Goal: Task Accomplishment & Management: Use online tool/utility

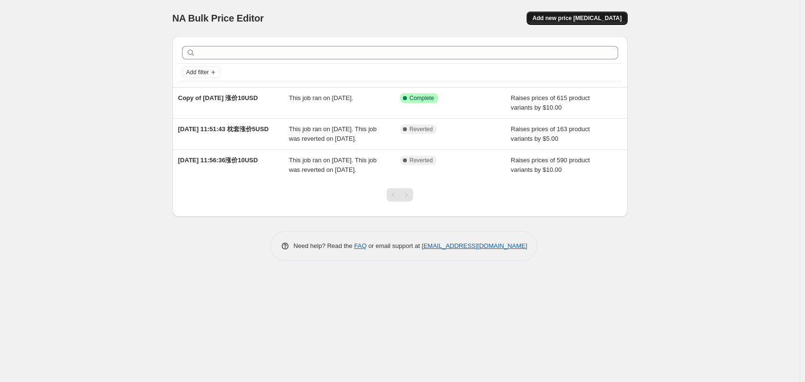
click at [594, 13] on button "Add new price change job" at bounding box center [577, 17] width 101 height 13
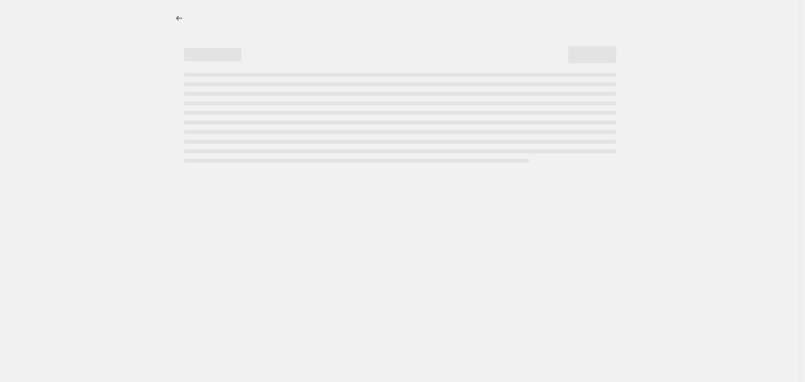
select select "percentage"
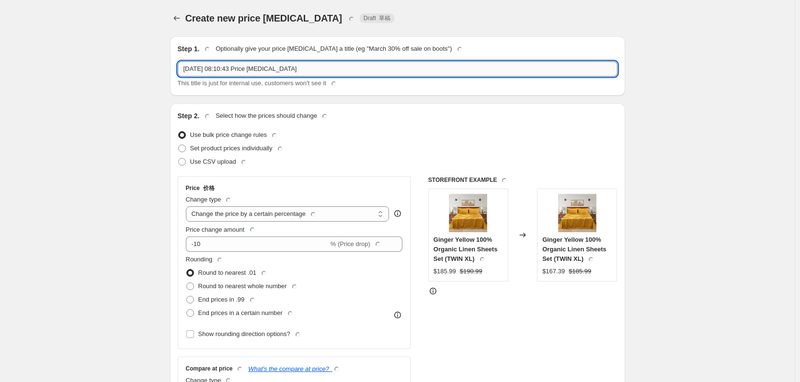
click at [301, 70] on input "2025年9月4日 08:10:43 Price change job" at bounding box center [398, 68] width 440 height 15
drag, startPoint x: 314, startPoint y: 70, endPoint x: 227, endPoint y: 66, distance: 87.8
click at [227, 66] on input "2025年9月4日 08:10:43 Price change job" at bounding box center [398, 68] width 440 height 15
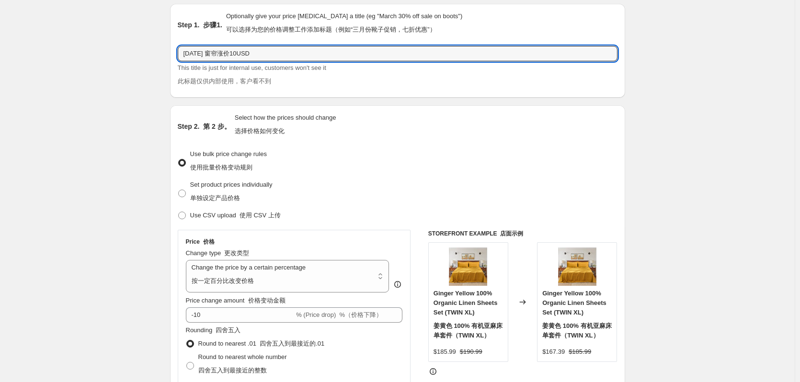
scroll to position [96, 0]
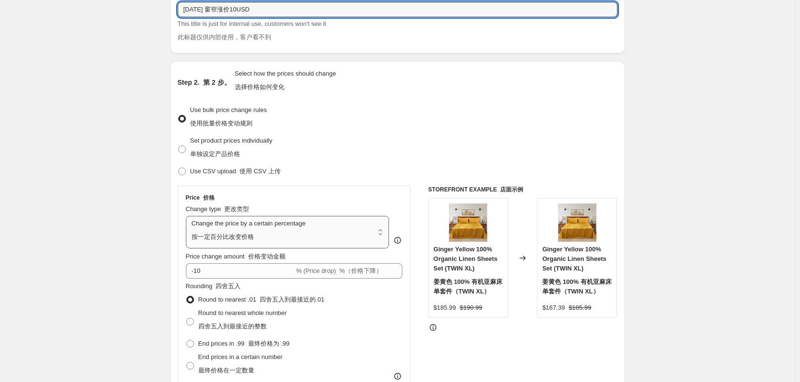
type input "2025年9月4日 窗帘涨价10USD"
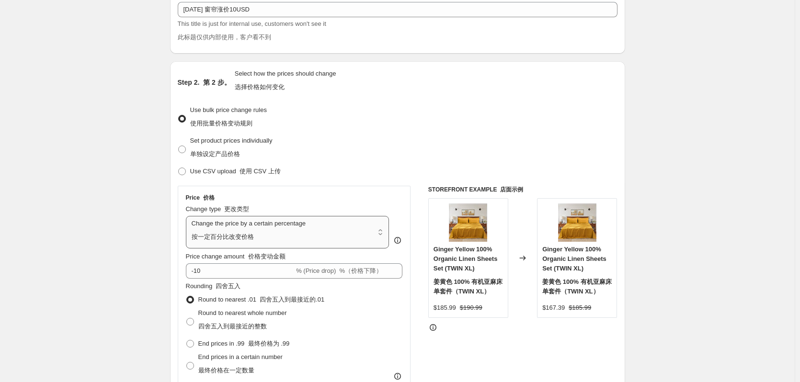
click at [259, 232] on select "Change the price to a certain amount Change the price by a certain amount Chang…" at bounding box center [288, 232] width 204 height 33
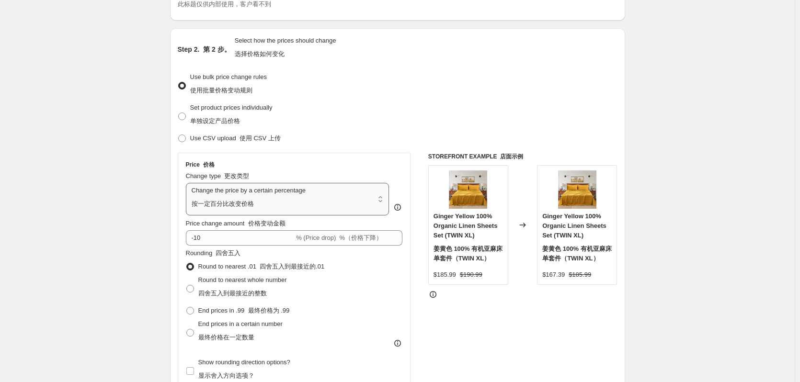
scroll to position [144, 0]
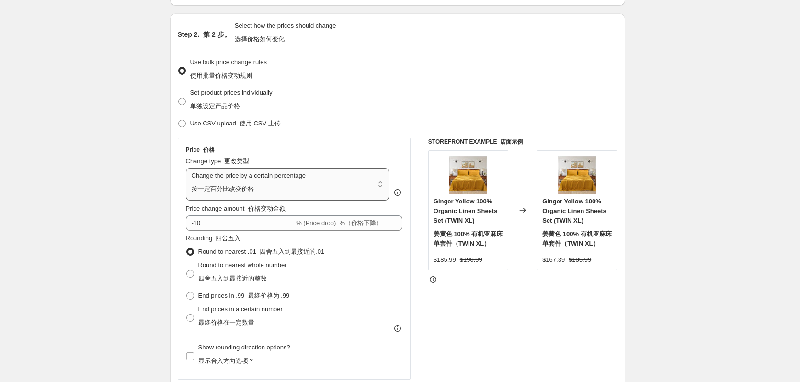
click at [241, 187] on select "Change the price to a certain amount Change the price by a certain amount Chang…" at bounding box center [288, 184] width 204 height 33
select select "to"
click at [188, 168] on select "Change the price to a certain amount Change the price by a certain amount Chang…" at bounding box center [288, 184] width 204 height 33
type input "80.00"
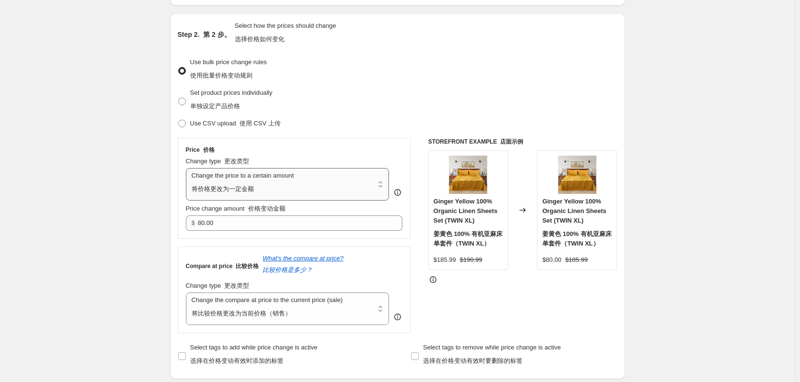
click at [272, 183] on select "Change the price to a certain amount Change the price by a certain amount Chang…" at bounding box center [288, 184] width 204 height 33
select select "by"
click at [188, 168] on select "Change the price to a certain amount Change the price by a certain amount Chang…" at bounding box center [288, 184] width 204 height 33
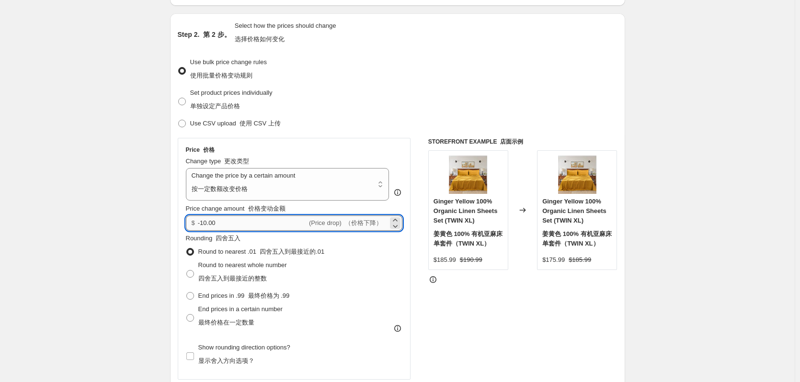
click at [229, 222] on input "-10.00" at bounding box center [252, 223] width 109 height 15
click at [204, 221] on input "-10.00" at bounding box center [252, 223] width 109 height 15
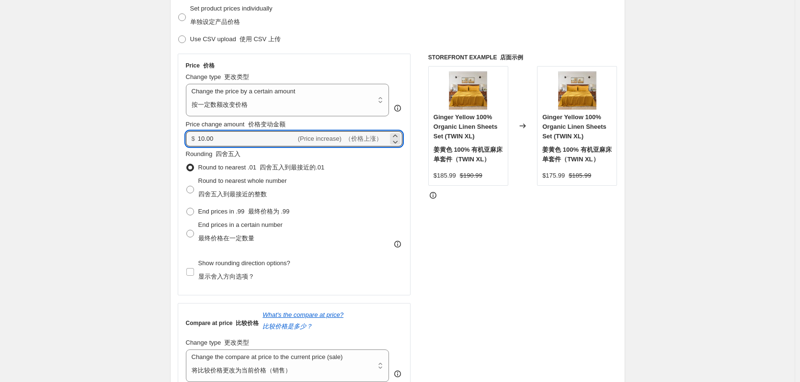
scroll to position [240, 0]
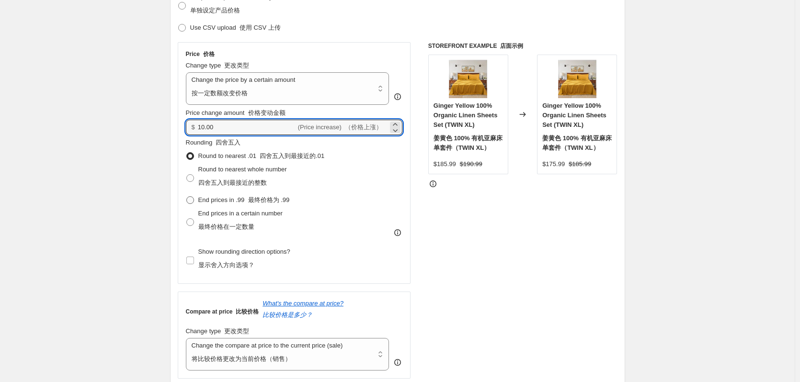
type input "10.00"
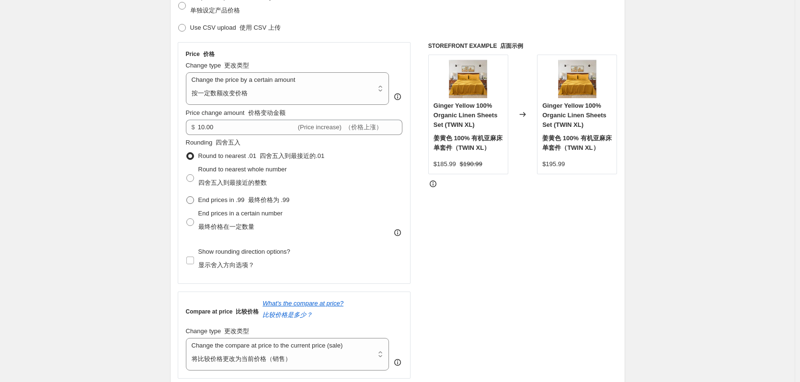
click at [238, 198] on span "End prices in .99 最终价格为 .99" at bounding box center [244, 199] width 92 height 7
click at [187, 197] on input "End prices in .99 最终价格为 .99" at bounding box center [186, 196] width 0 height 0
radio input "true"
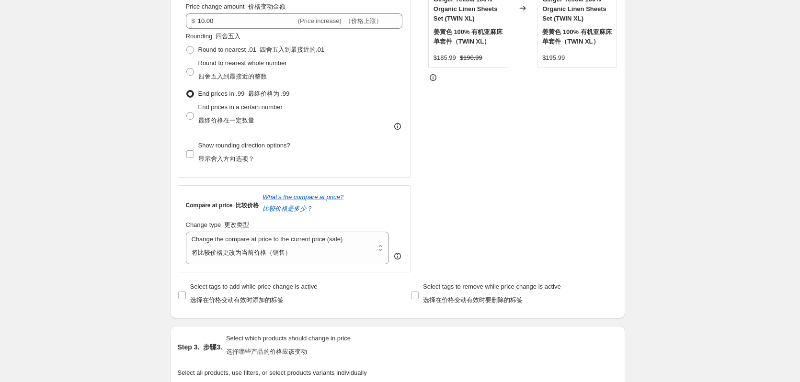
scroll to position [383, 0]
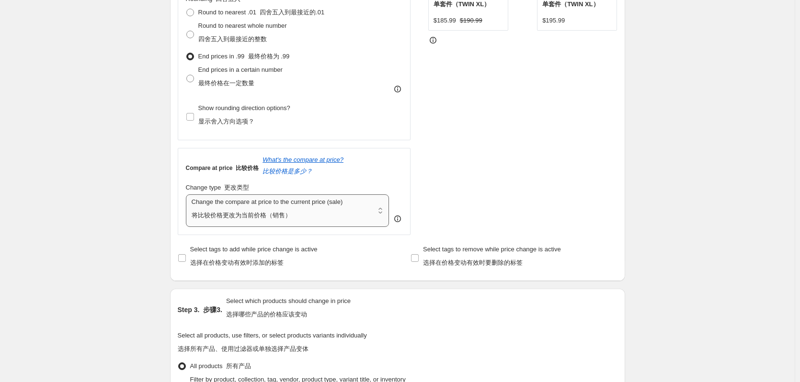
click at [218, 218] on select "Change the compare at price to the current price (sale) Change the compare at p…" at bounding box center [288, 211] width 204 height 33
click at [188, 195] on select "Change the compare at price to the current price (sale) Change the compare at p…" at bounding box center [288, 211] width 204 height 33
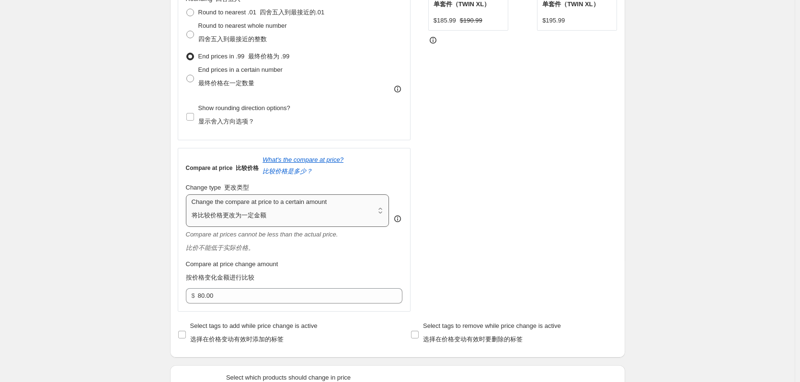
click at [226, 209] on select "Change the compare at price to the current price (sale) Change the compare at p…" at bounding box center [288, 211] width 204 height 33
select select "by"
click at [188, 195] on select "Change the compare at price to the current price (sale) Change the compare at p…" at bounding box center [288, 211] width 204 height 33
type input "-10.00"
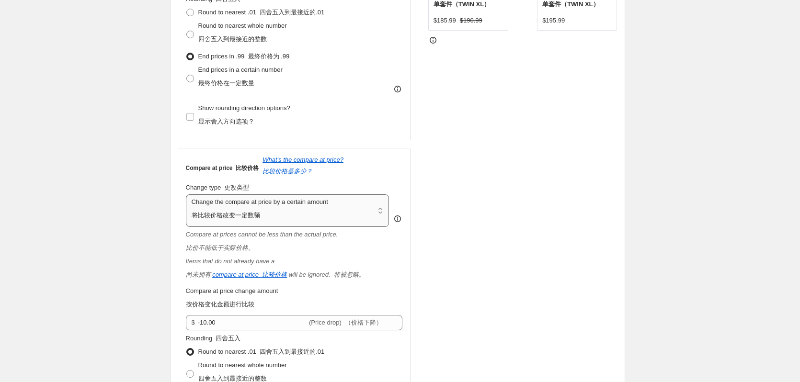
click at [241, 209] on select "Change the compare at price to the current price (sale) Change the compare at p…" at bounding box center [288, 211] width 204 height 33
select select "percentage"
click at [188, 195] on select "Change the compare at price to the current price (sale) Change the compare at p…" at bounding box center [288, 211] width 204 height 33
type input "-15"
click at [253, 206] on select "Change the compare at price to the current price (sale) Change the compare at p…" at bounding box center [288, 211] width 204 height 33
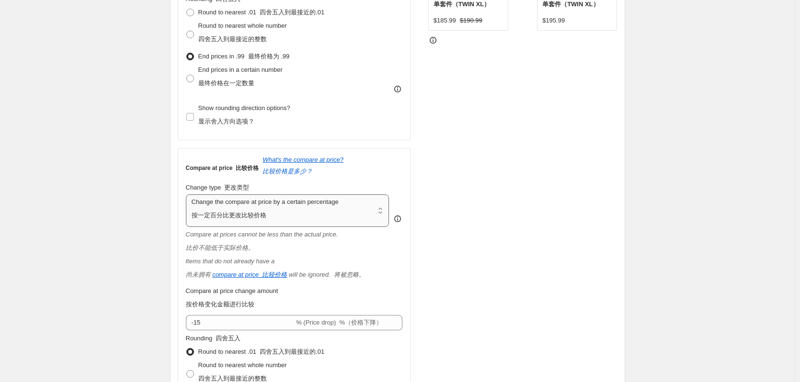
select select "remove"
click at [188, 195] on select "Change the compare at price to the current price (sale) Change the compare at p…" at bounding box center [288, 211] width 204 height 33
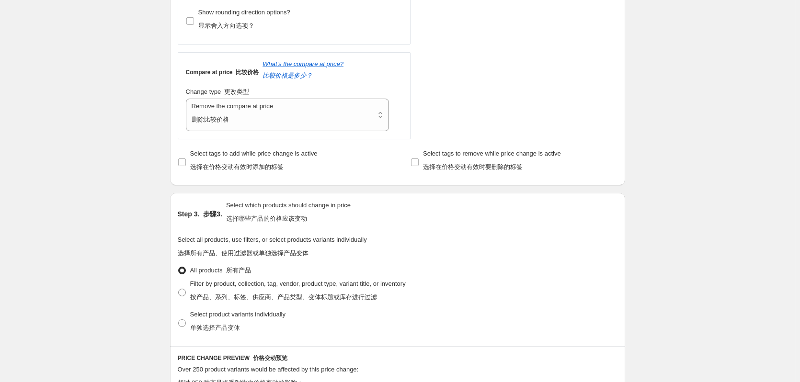
scroll to position [527, 0]
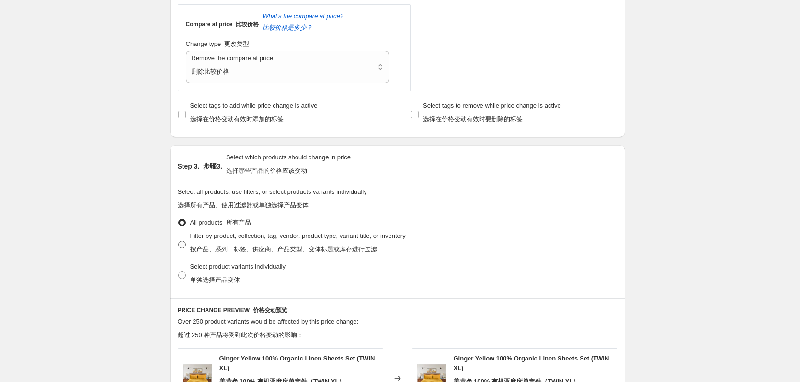
click at [206, 248] on font "按产品、系列、标签、供应商、产品类型、变体标题或库存进行过滤" at bounding box center [283, 249] width 187 height 7
click at [179, 241] on input "Filter by product, collection, tag, vendor, product type, variant title, or inv…" at bounding box center [178, 241] width 0 height 0
radio input "true"
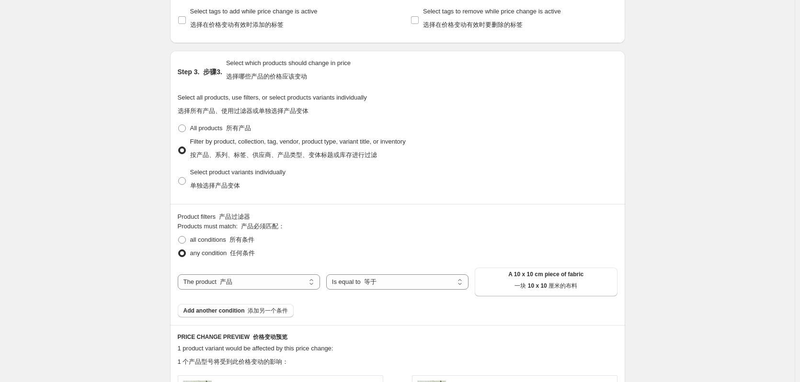
scroll to position [623, 0]
click at [365, 284] on select "Is equal to Is not equal to" at bounding box center [397, 280] width 142 height 15
click at [559, 287] on font "一块 10 x 10 厘米的布料" at bounding box center [546, 284] width 63 height 7
click at [235, 287] on select "The product The product's collection The product's tag The product's vendor The…" at bounding box center [249, 280] width 142 height 15
select select "collection"
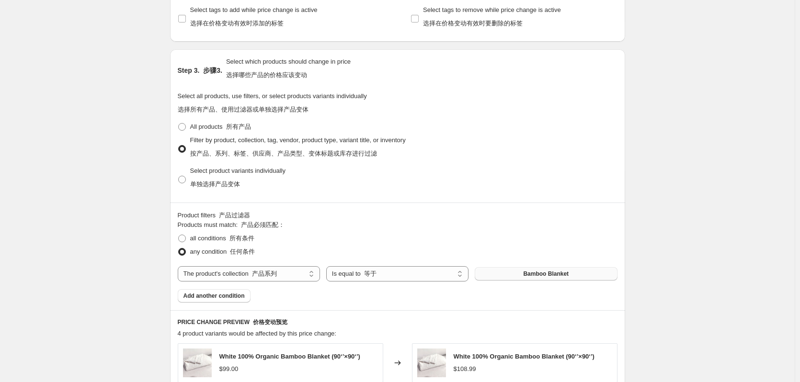
click at [541, 279] on button "Bamboo Blanket" at bounding box center [546, 273] width 142 height 13
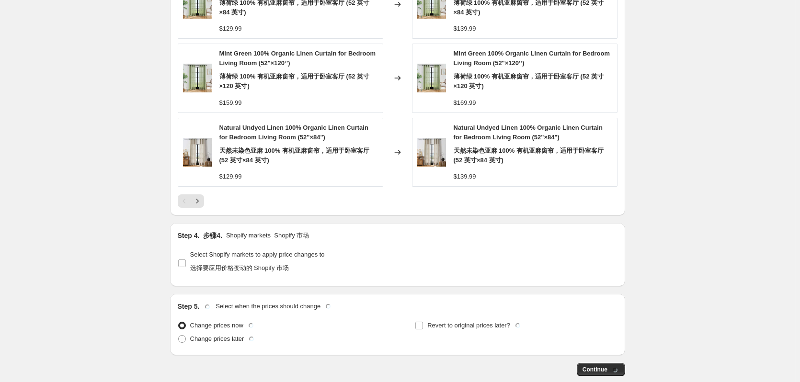
scroll to position [1198, 0]
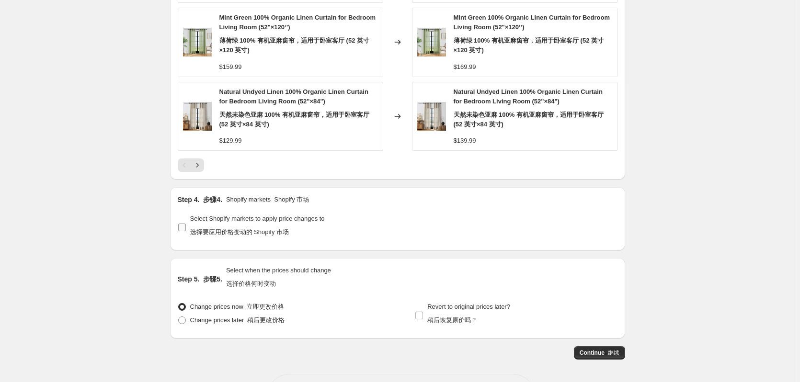
click at [202, 220] on span "Select Shopify markets to apply price changes to 选择要应用价格变动的 Shopify 市场" at bounding box center [257, 225] width 135 height 21
click at [186, 224] on input "Select Shopify markets to apply price changes to 选择要应用价格变动的 Shopify 市场" at bounding box center [182, 228] width 8 height 8
checkbox input "true"
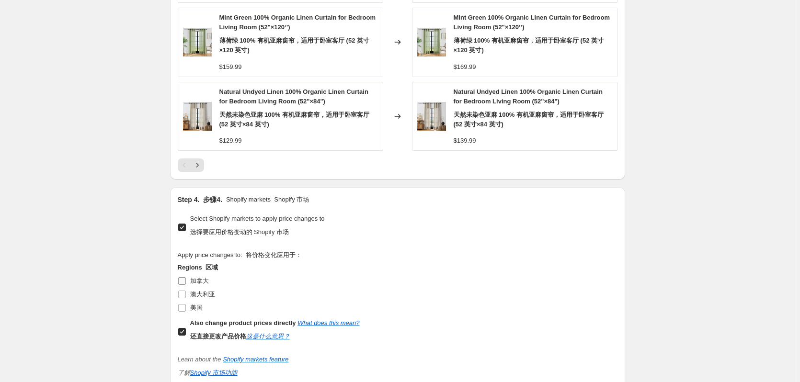
click at [197, 281] on span "加拿大" at bounding box center [199, 280] width 19 height 7
click at [186, 281] on input "加拿大" at bounding box center [182, 281] width 8 height 8
checkbox input "true"
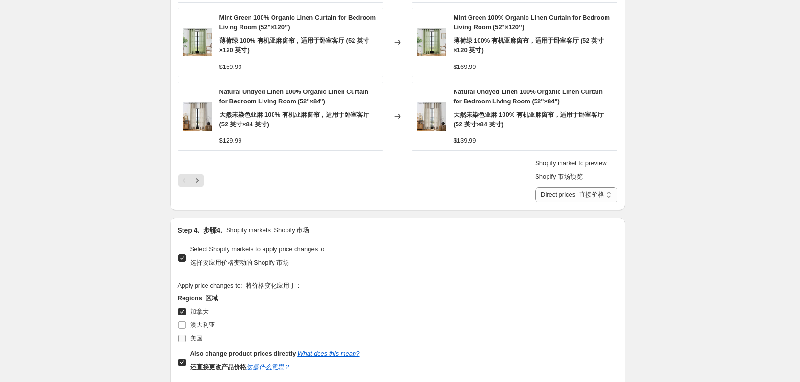
click at [193, 340] on span "美国" at bounding box center [196, 338] width 12 height 7
click at [186, 340] on input "美国" at bounding box center [182, 339] width 8 height 8
checkbox input "true"
click at [195, 324] on span "澳大利亚" at bounding box center [202, 324] width 25 height 7
click at [186, 324] on input "澳大利亚" at bounding box center [182, 325] width 8 height 8
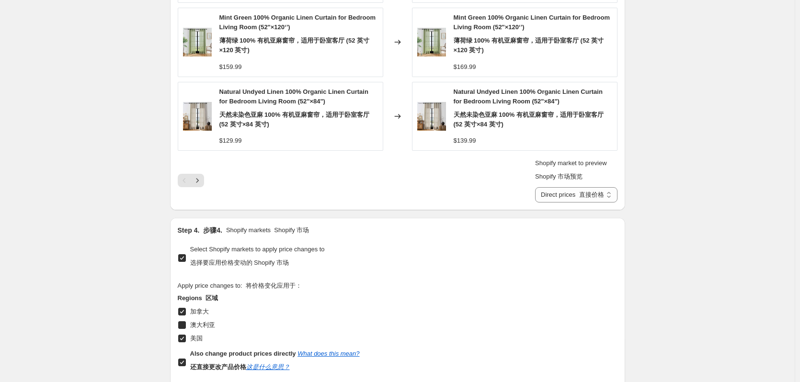
checkbox input "true"
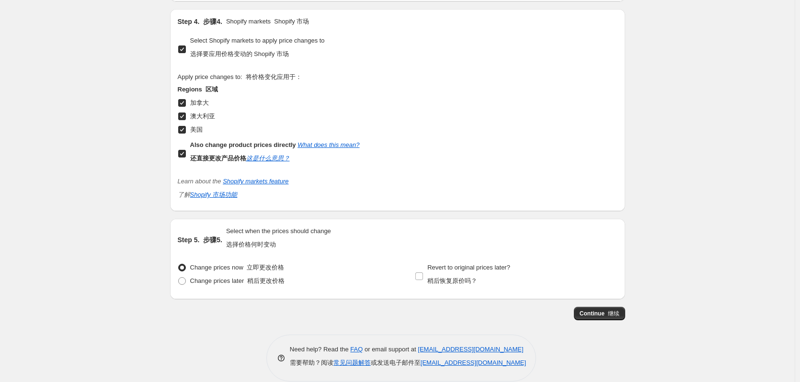
scroll to position [1422, 0]
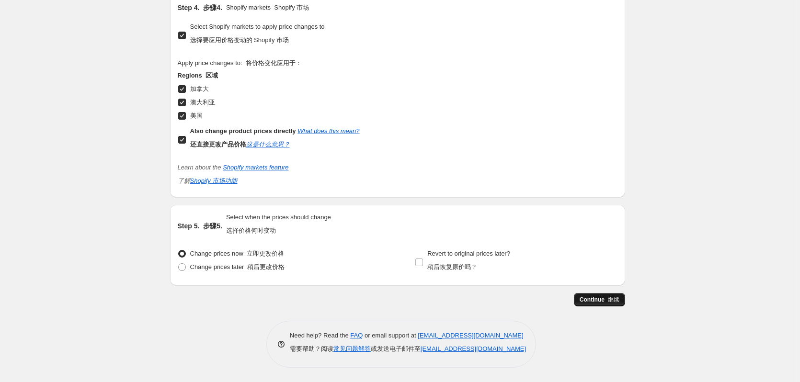
click at [590, 304] on span "Continue 继续" at bounding box center [600, 300] width 40 height 8
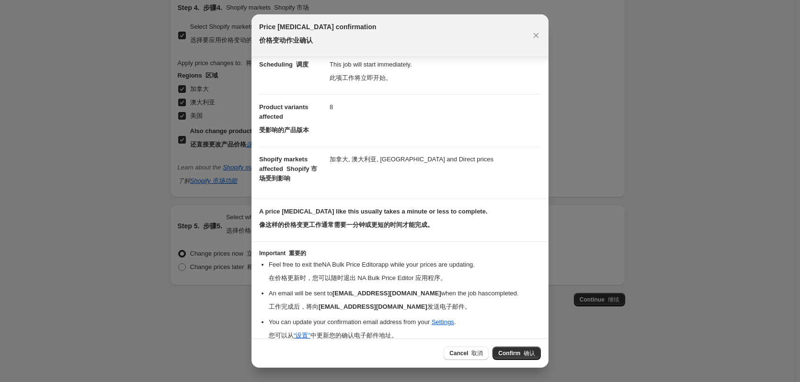
scroll to position [125, 0]
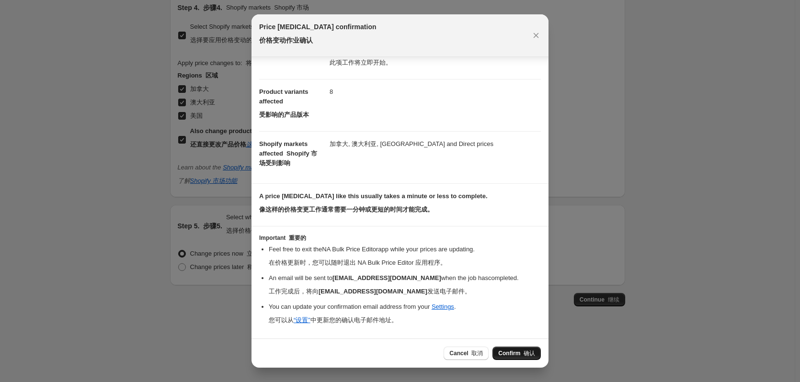
click at [519, 353] on span "Confirm 确认" at bounding box center [516, 354] width 37 height 8
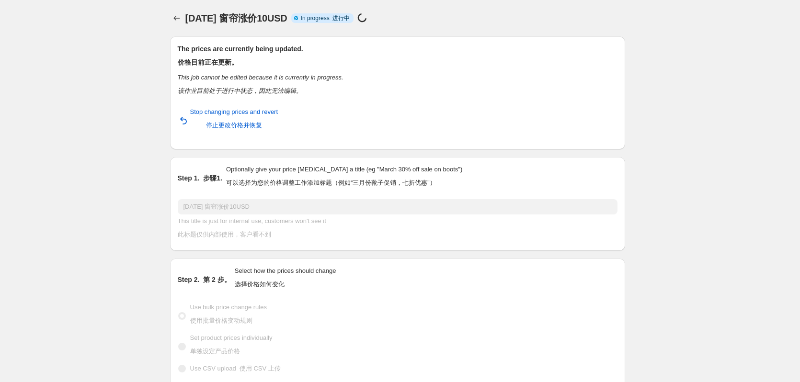
select select "by"
select select "remove"
select select "collection"
